Goal: Task Accomplishment & Management: Use online tool/utility

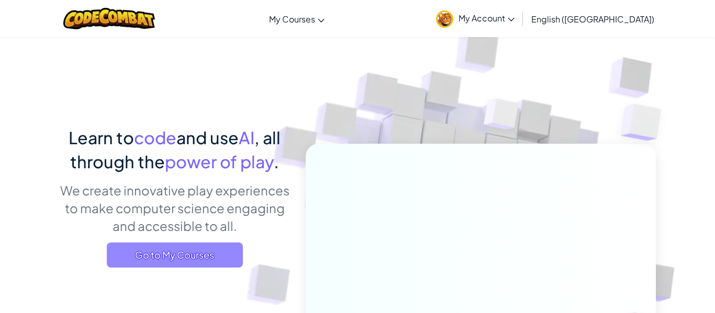
click at [185, 249] on span "Go to My Courses" at bounding box center [175, 255] width 136 height 25
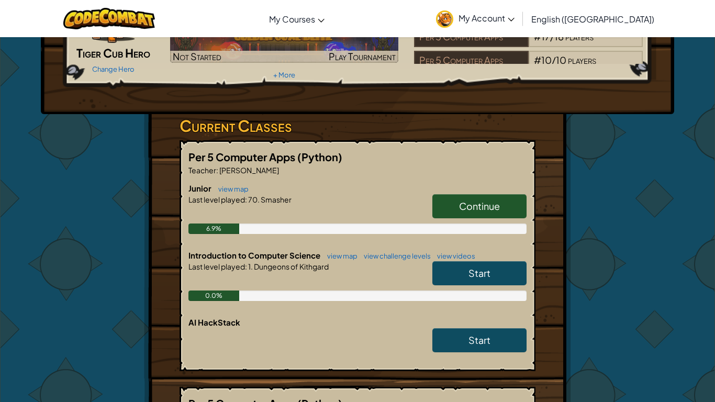
scroll to position [99, 0]
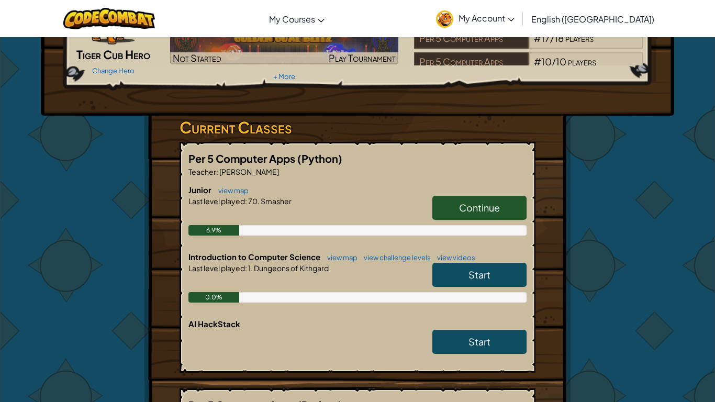
click at [492, 201] on span "Continue" at bounding box center [479, 207] width 41 height 12
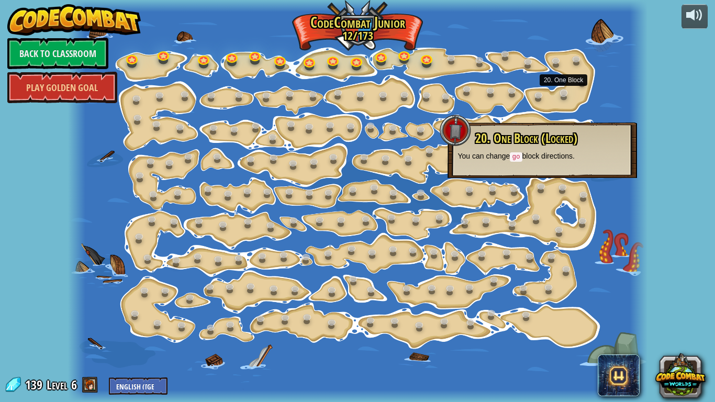
click at [565, 94] on link at bounding box center [565, 95] width 21 height 21
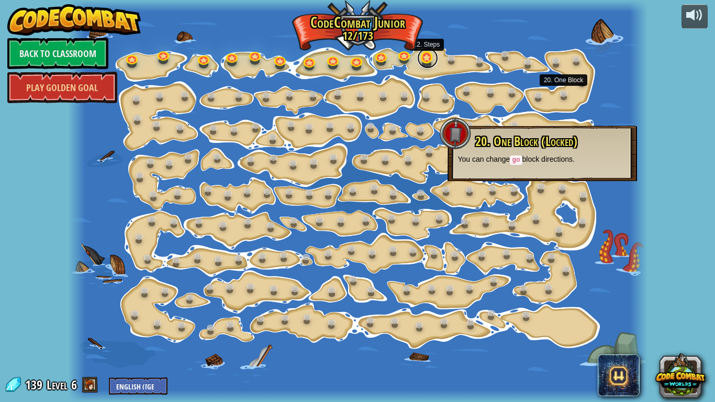
click at [429, 65] on link at bounding box center [427, 58] width 21 height 21
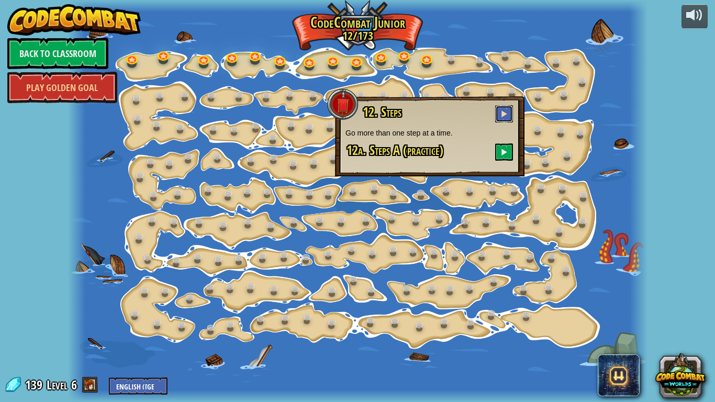
click at [501, 110] on span at bounding box center [503, 113] width 7 height 7
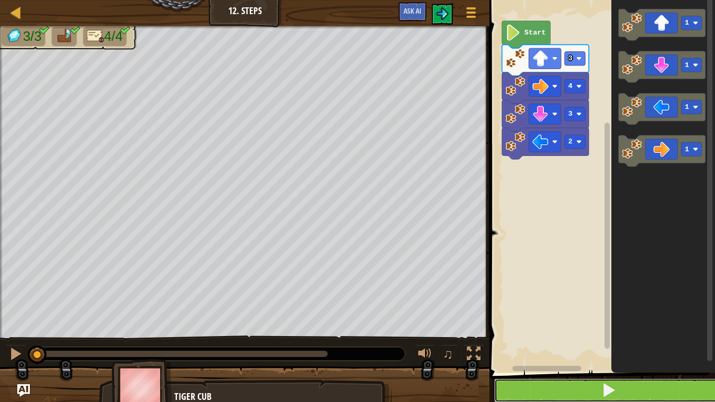
click at [667, 313] on button at bounding box center [608, 390] width 229 height 24
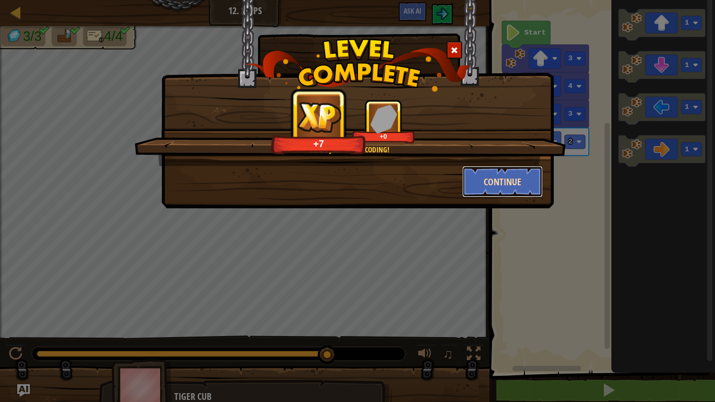
click at [520, 187] on button "Continue" at bounding box center [502, 181] width 81 height 31
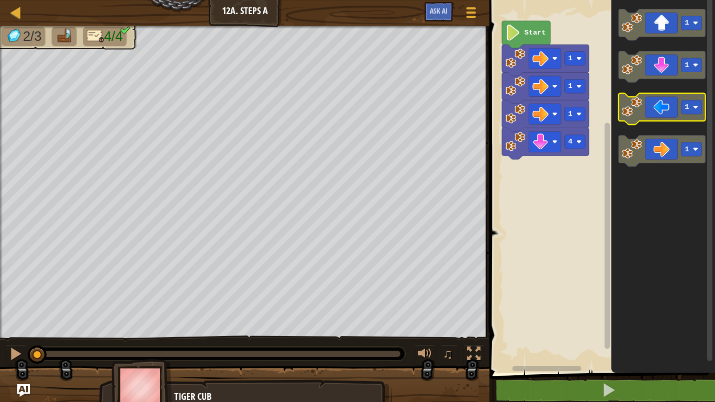
click at [665, 119] on icon "Blockly Workspace" at bounding box center [661, 108] width 87 height 31
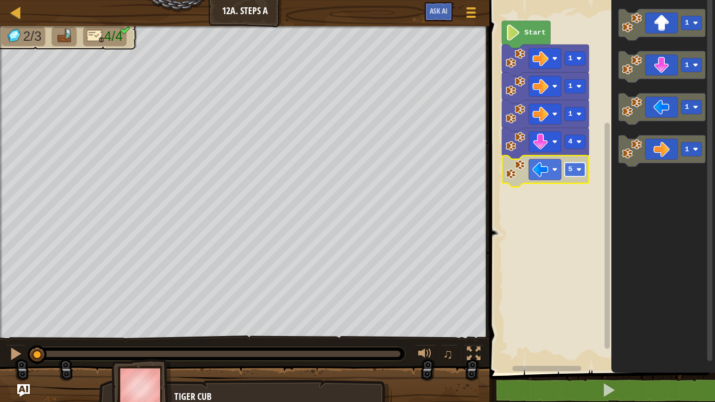
click at [575, 173] on rect "Blockly Workspace" at bounding box center [574, 170] width 20 height 14
